Goal: Task Accomplishment & Management: Complete application form

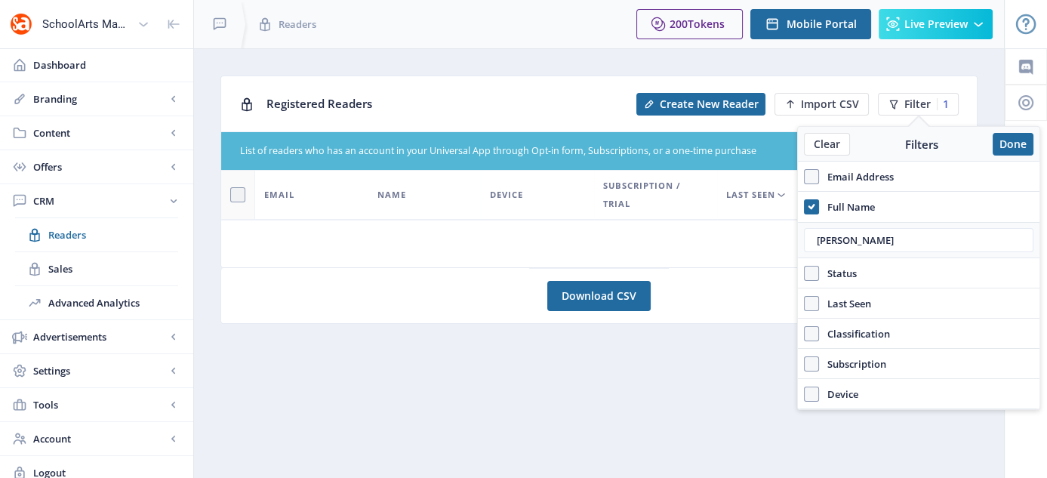
click at [467, 82] on div "Registered Readers Create New Reader Import CSV Filter 1" at bounding box center [599, 103] width 756 height 55
click at [1006, 150] on button "Done" at bounding box center [1013, 144] width 41 height 23
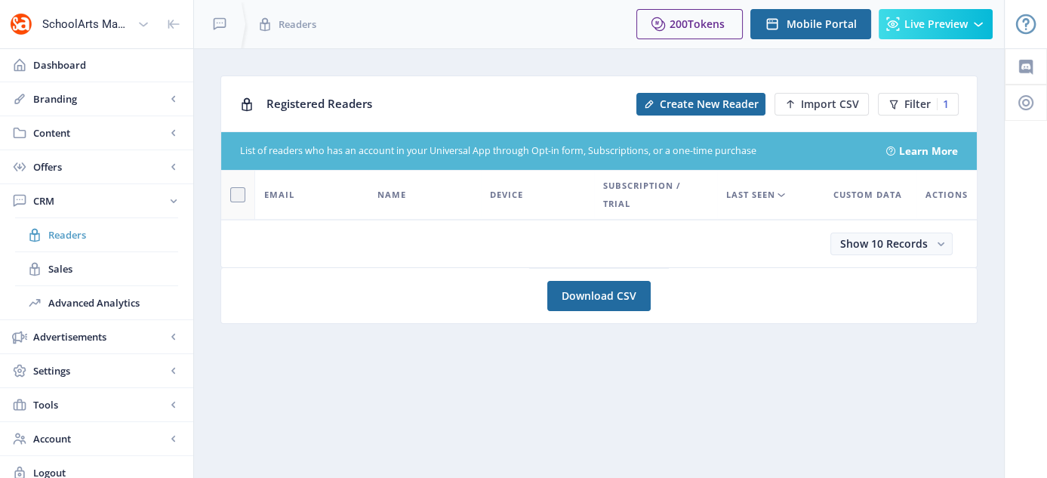
click at [73, 238] on span "Readers" at bounding box center [113, 234] width 130 height 15
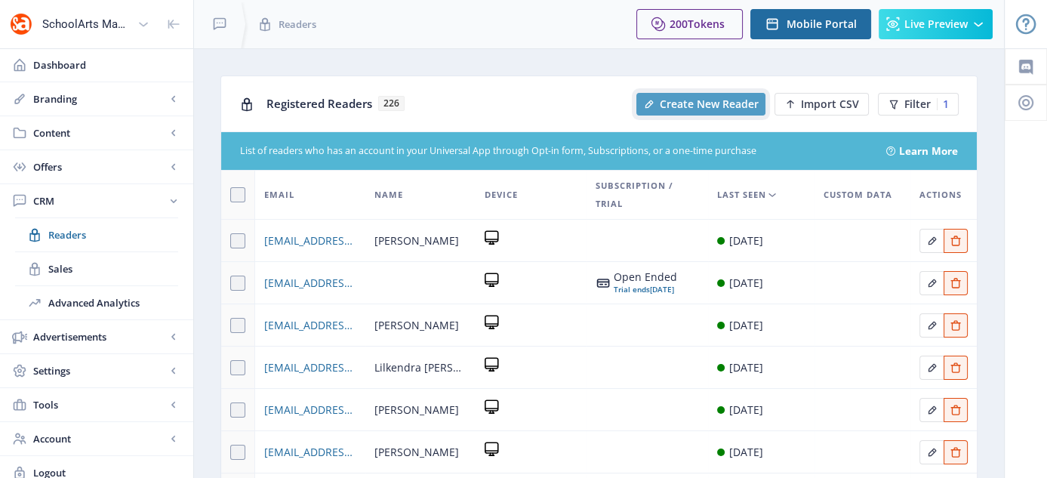
click at [689, 106] on span "Create New Reader" at bounding box center [709, 104] width 99 height 12
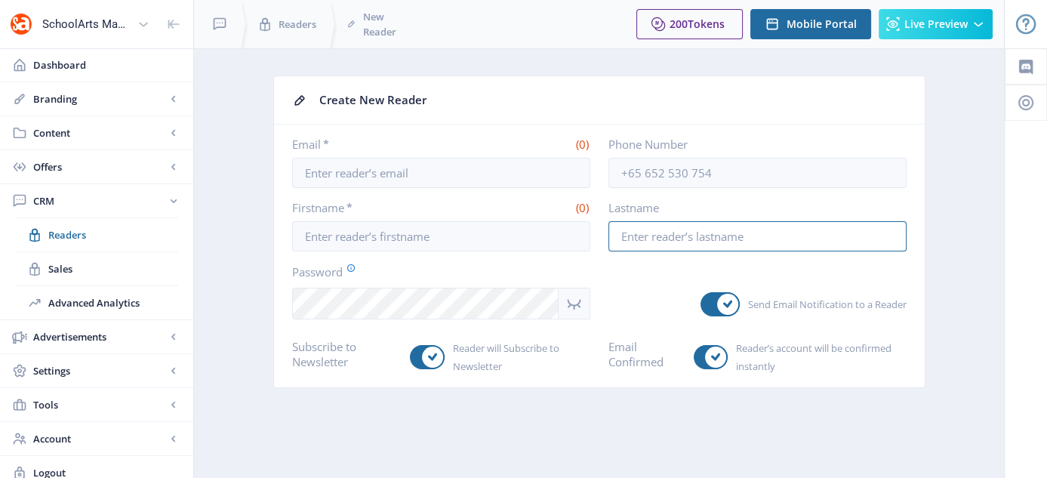
type input "[EMAIL_ADDRESS][DOMAIN_NAME]"
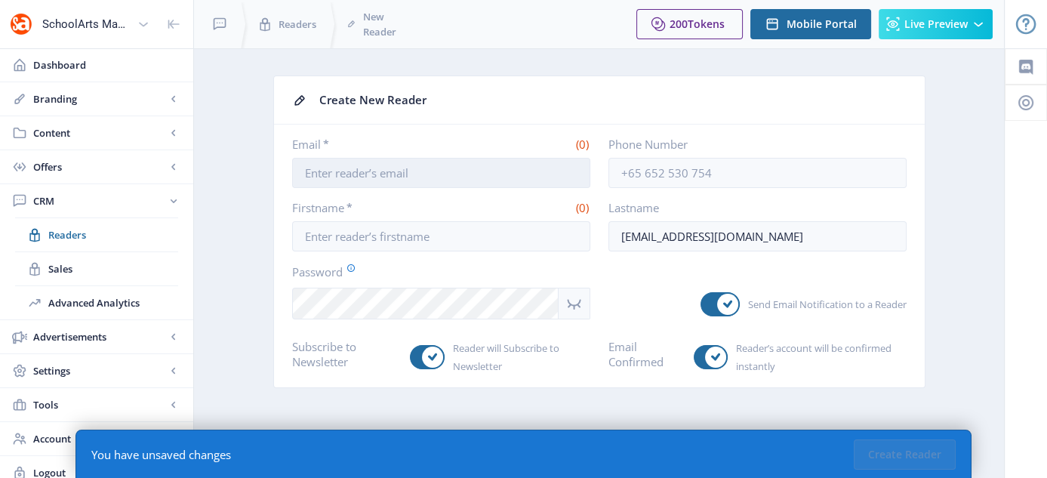
click at [402, 174] on input "Email *" at bounding box center [441, 173] width 298 height 30
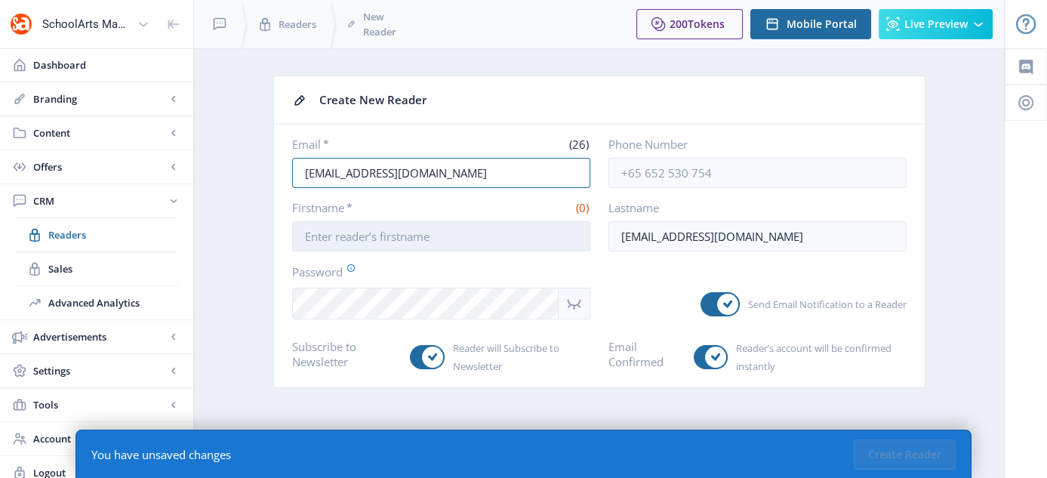
type input "[EMAIL_ADDRESS][DOMAIN_NAME]"
click at [363, 245] on input "Firstname *" at bounding box center [441, 236] width 298 height 30
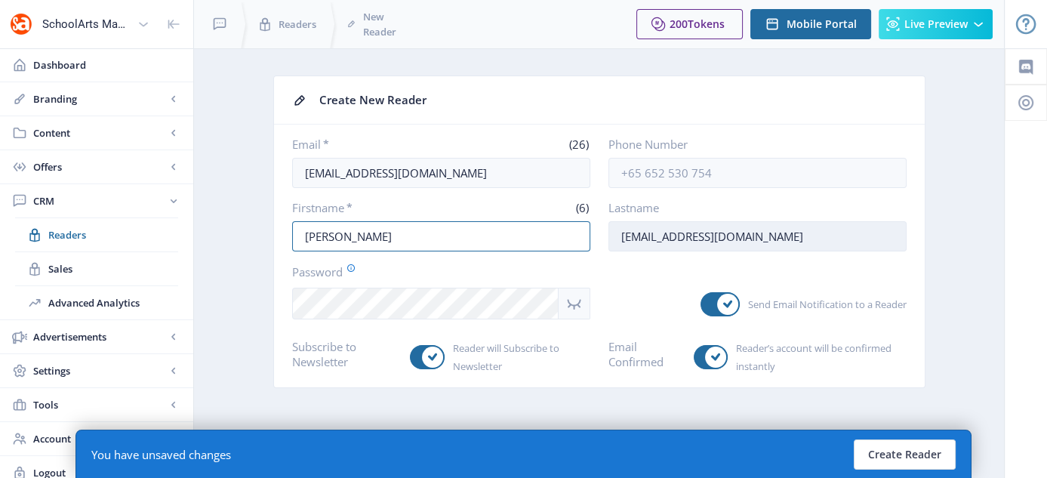
type input "[PERSON_NAME]"
drag, startPoint x: 617, startPoint y: 236, endPoint x: 774, endPoint y: 227, distance: 157.4
click at [774, 227] on input "[EMAIL_ADDRESS][DOMAIN_NAME]" at bounding box center [758, 236] width 298 height 30
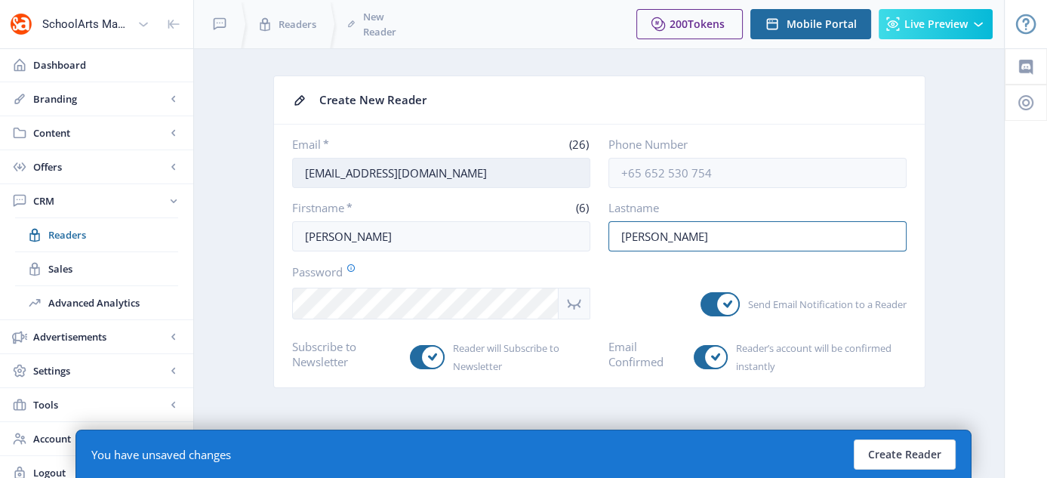
type input "[PERSON_NAME]"
drag, startPoint x: 470, startPoint y: 174, endPoint x: 292, endPoint y: 180, distance: 178.3
click at [292, 180] on input "[EMAIL_ADDRESS][DOMAIN_NAME]" at bounding box center [441, 173] width 298 height 30
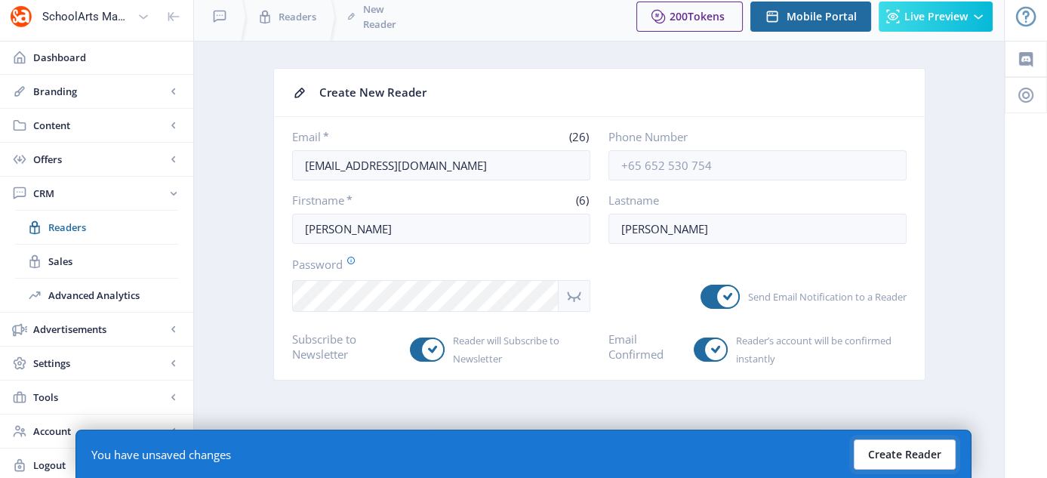
click at [922, 461] on button "Create Reader" at bounding box center [905, 455] width 102 height 30
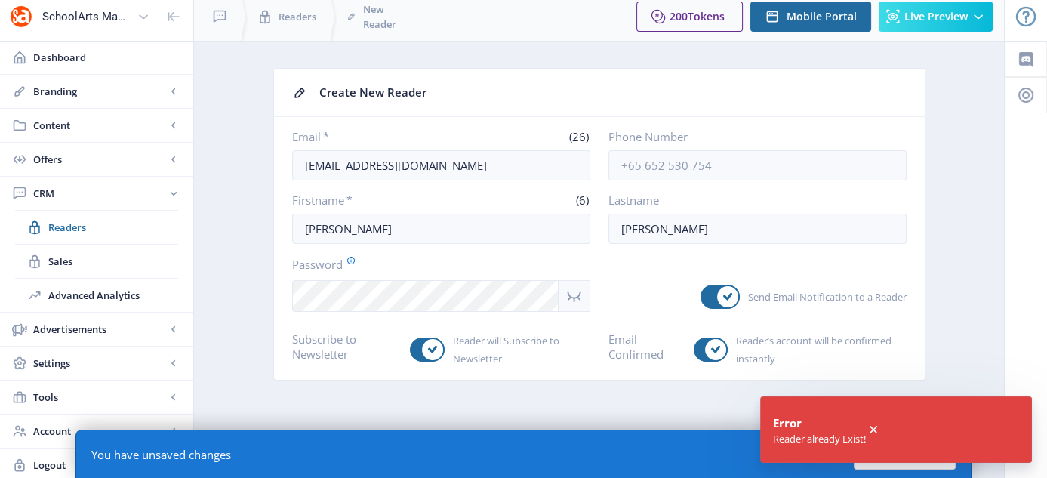
click at [876, 429] on icon at bounding box center [874, 430] width 8 height 8
